Goal: Navigation & Orientation: Find specific page/section

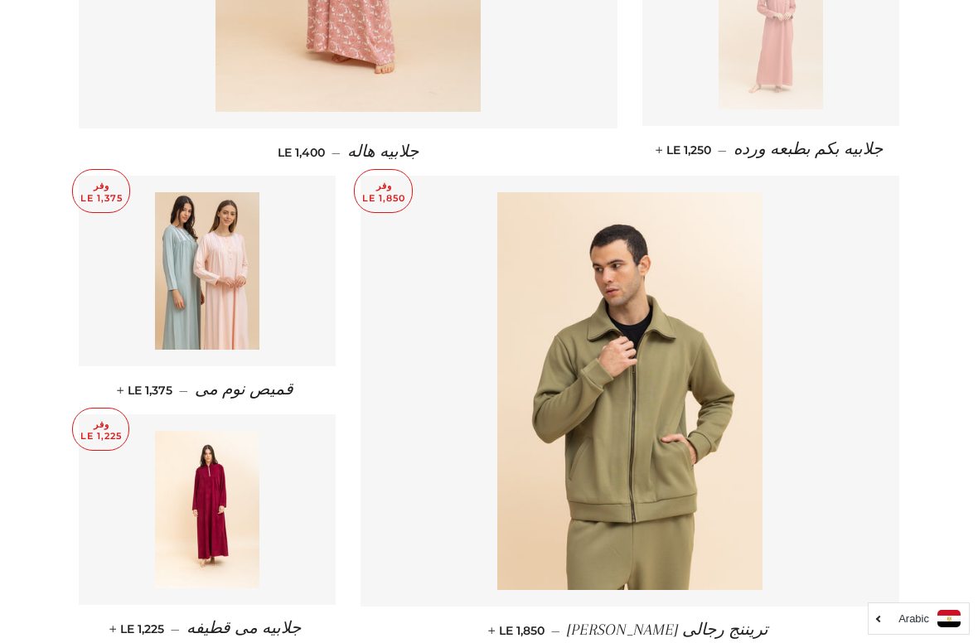
scroll to position [2307, 0]
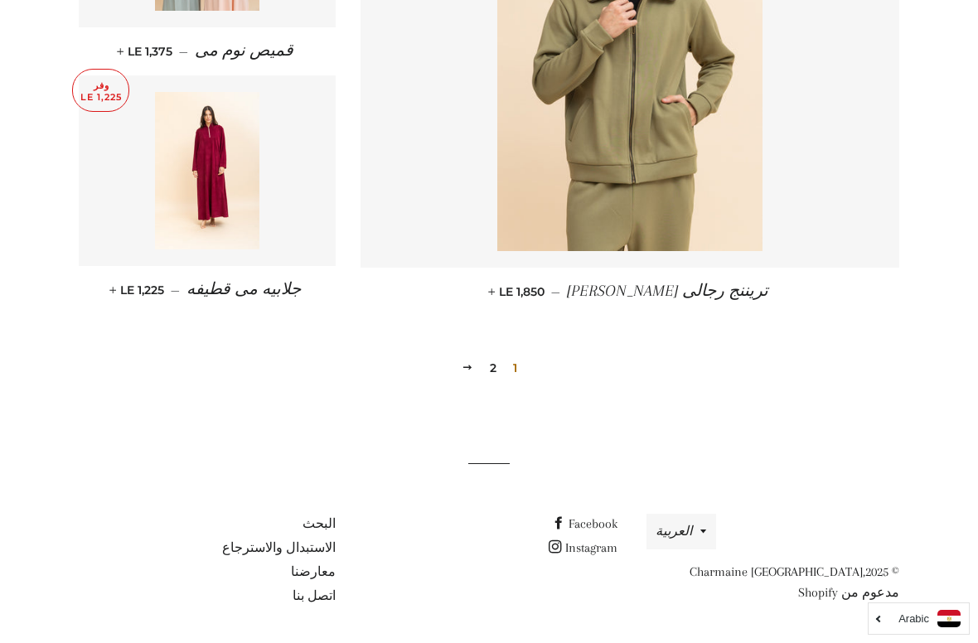
click at [478, 376] on link "التالي" at bounding box center [467, 368] width 25 height 26
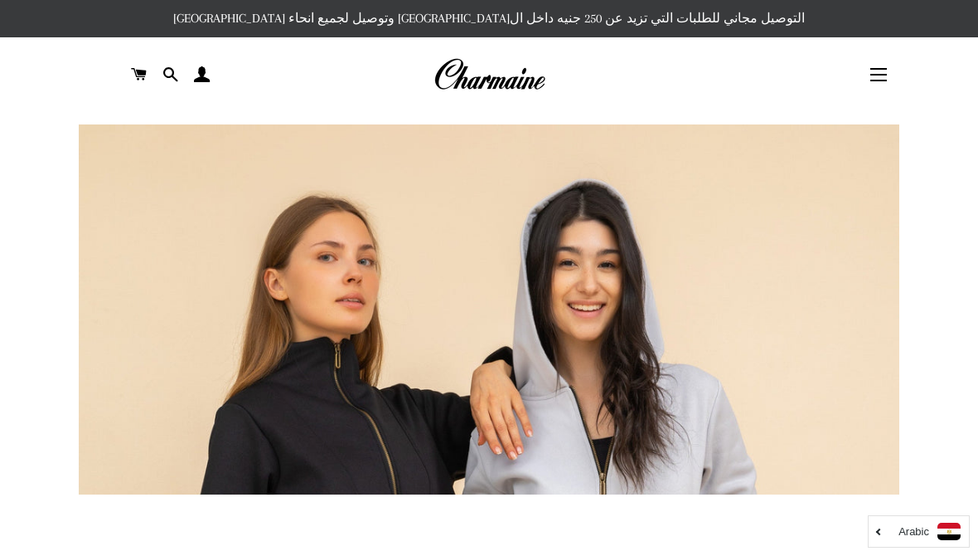
click at [876, 89] on button "التنقل في الموقع" at bounding box center [878, 74] width 41 height 41
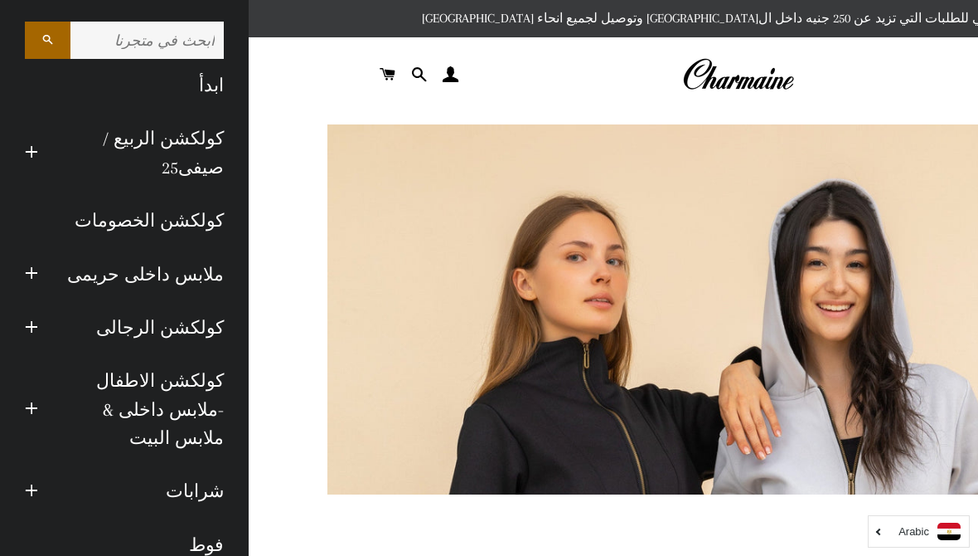
click at [212, 134] on link "كولكشن الربيع / صيفى25" at bounding box center [144, 153] width 186 height 82
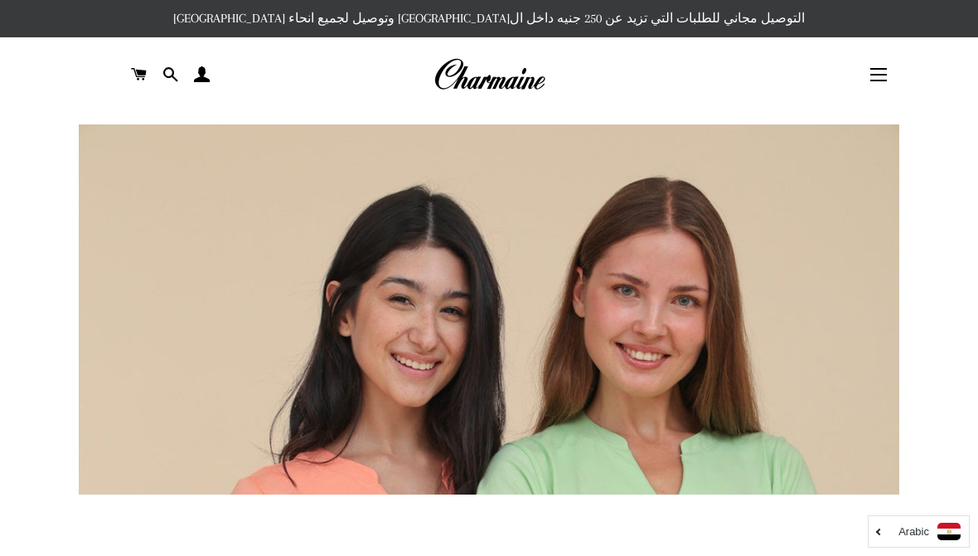
click at [881, 75] on span "button" at bounding box center [879, 75] width 17 height 2
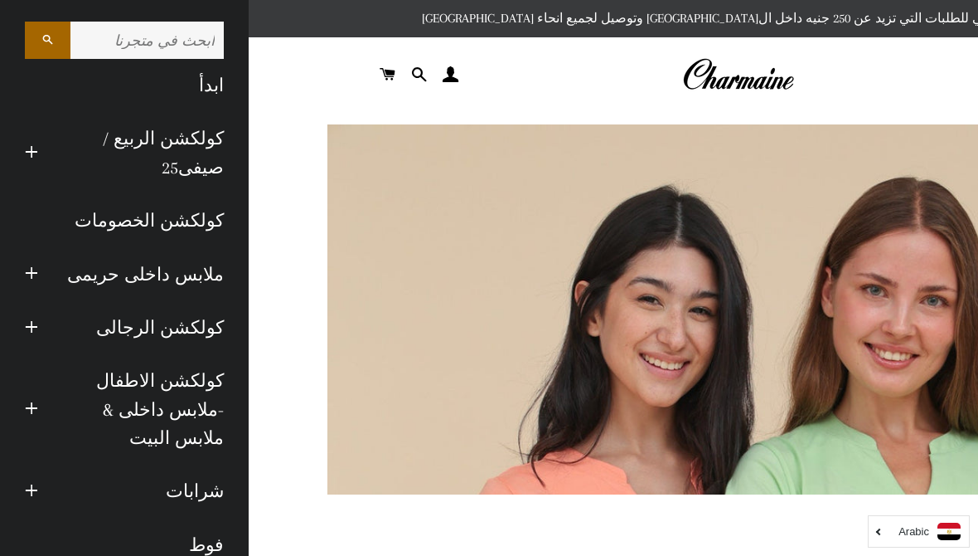
click at [199, 518] on link "فوط" at bounding box center [124, 544] width 224 height 53
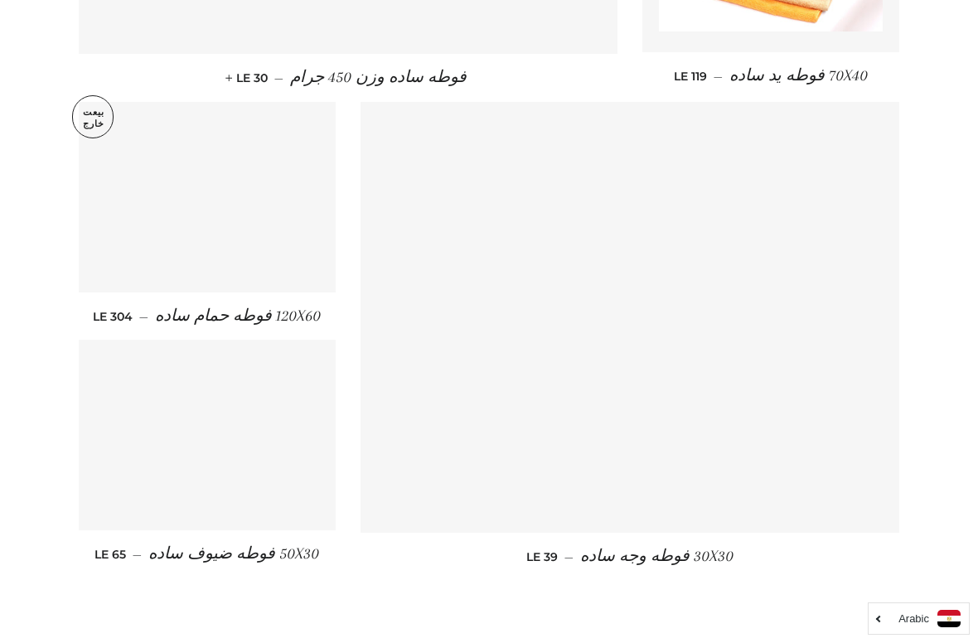
scroll to position [2232, 0]
